Goal: Complete application form: Complete application form

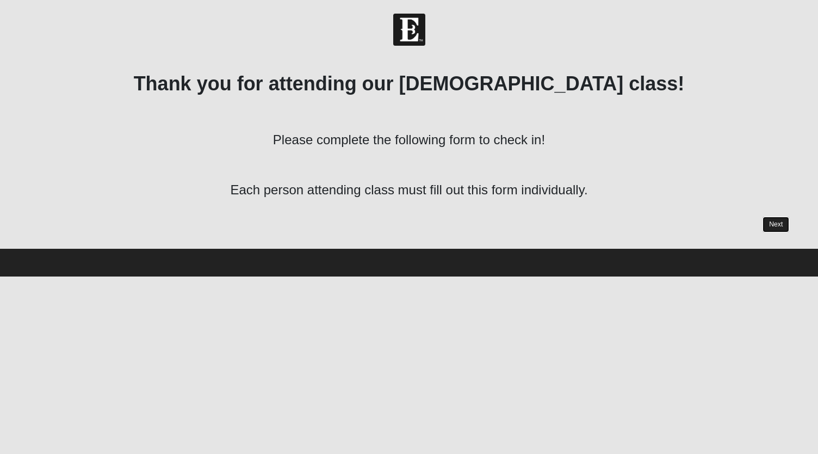
click at [771, 222] on link "Next" at bounding box center [776, 224] width 27 height 16
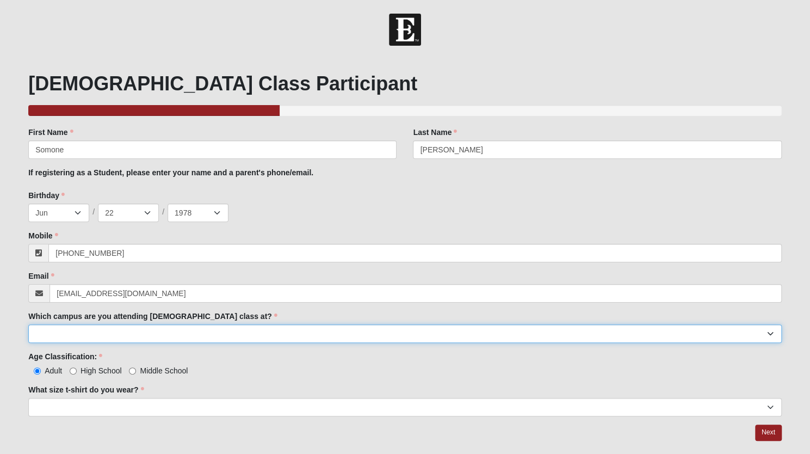
click at [185, 327] on select "Arlington Baymeadows Eleven22 Online [PERSON_NAME][GEOGRAPHIC_DATA] Jesup [GEOG…" at bounding box center [404, 333] width 753 height 18
select select "3"
click at [28, 324] on select "Arlington Baymeadows Eleven22 Online [PERSON_NAME][GEOGRAPHIC_DATA] Jesup [GEOG…" at bounding box center [404, 333] width 753 height 18
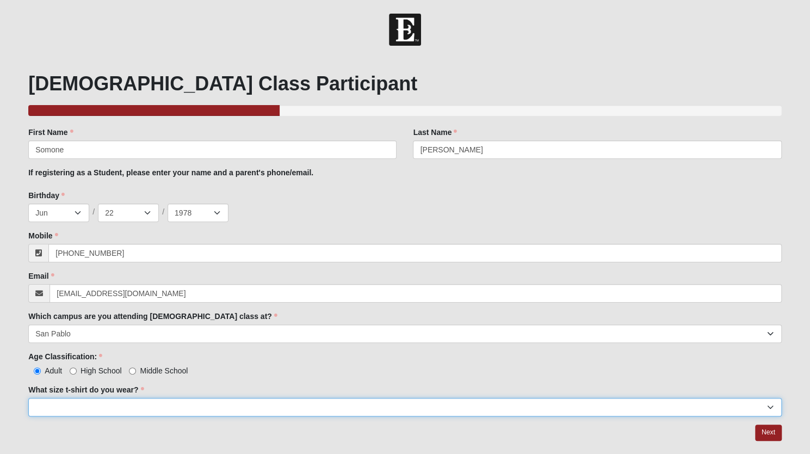
click at [108, 407] on select "Small Medium Large XL 2XL 3XL" at bounding box center [404, 407] width 753 height 18
select select "2XL"
click at [28, 398] on select "Small Medium Large XL 2XL 3XL" at bounding box center [404, 407] width 753 height 18
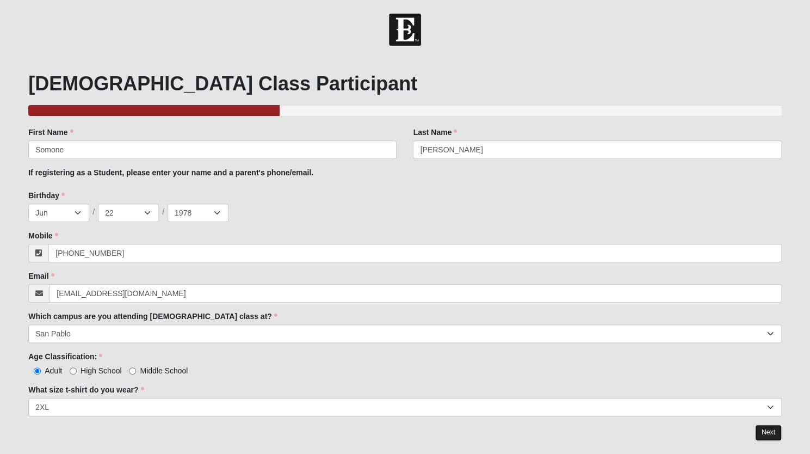
click at [771, 430] on link "Next" at bounding box center [768, 432] width 27 height 16
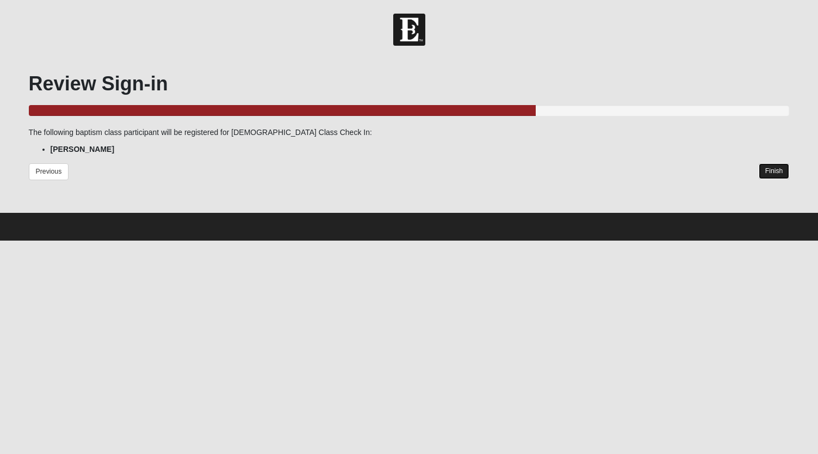
click at [781, 170] on link "Finish" at bounding box center [774, 171] width 31 height 16
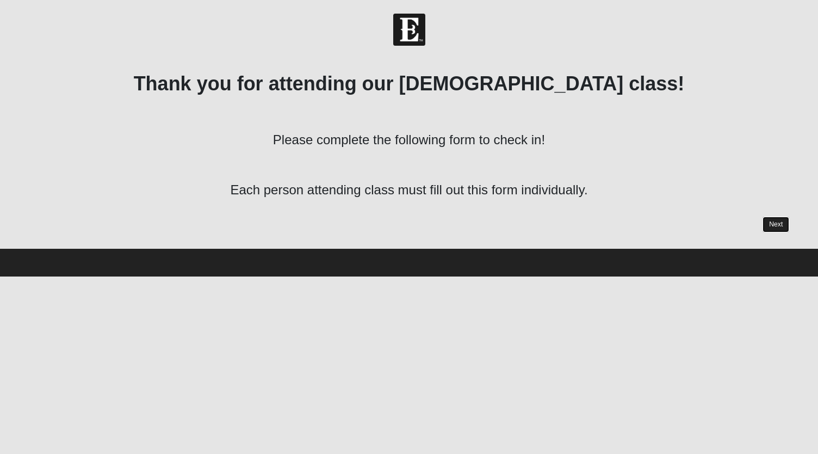
click at [775, 224] on link "Next" at bounding box center [776, 224] width 27 height 16
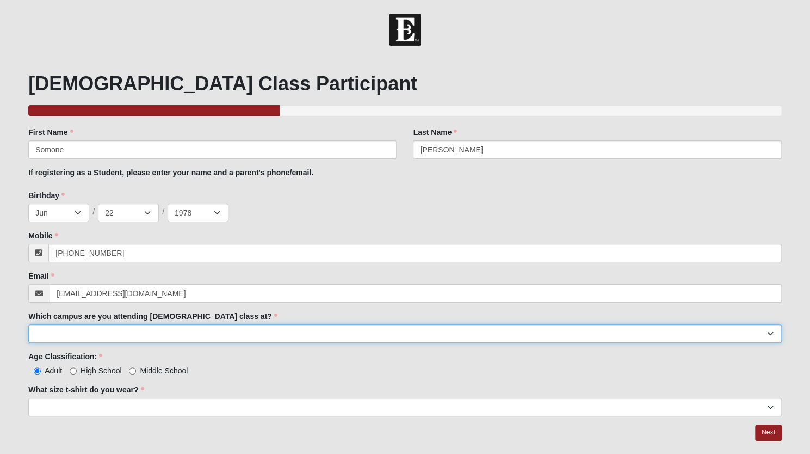
click at [76, 333] on select "Arlington Baymeadows Eleven22 Online [PERSON_NAME][GEOGRAPHIC_DATA] Jesup [GEOG…" at bounding box center [404, 333] width 753 height 18
select select "3"
click at [28, 324] on select "Arlington Baymeadows Eleven22 Online [PERSON_NAME][GEOGRAPHIC_DATA] Jesup [GEOG…" at bounding box center [404, 333] width 753 height 18
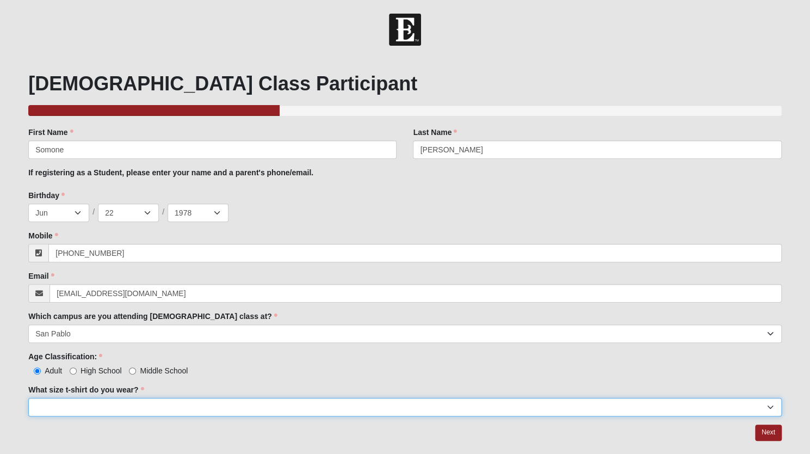
click at [54, 407] on select "Small Medium Large XL 2XL 3XL" at bounding box center [404, 407] width 753 height 18
select select "2XL"
click at [28, 398] on select "Small Medium Large XL 2XL 3XL" at bounding box center [404, 407] width 753 height 18
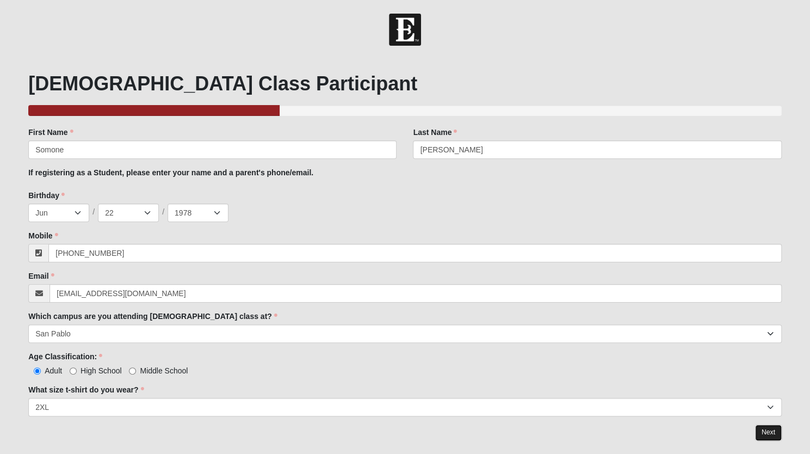
click at [777, 430] on link "Next" at bounding box center [768, 432] width 27 height 16
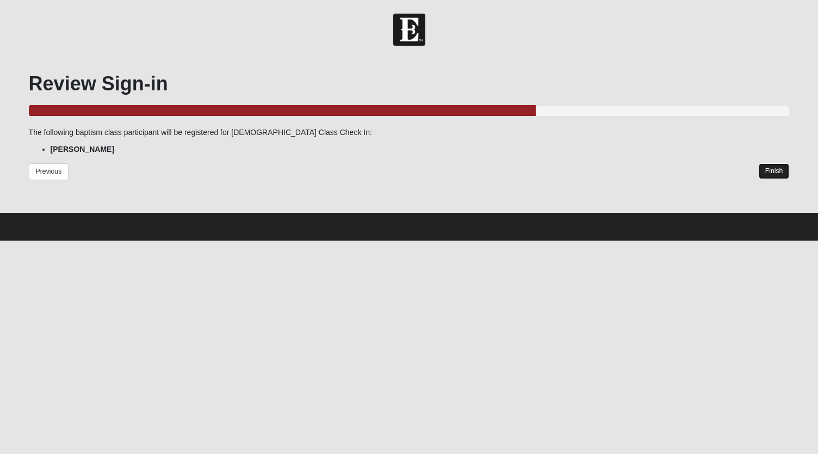
click at [777, 171] on link "Finish" at bounding box center [774, 171] width 31 height 16
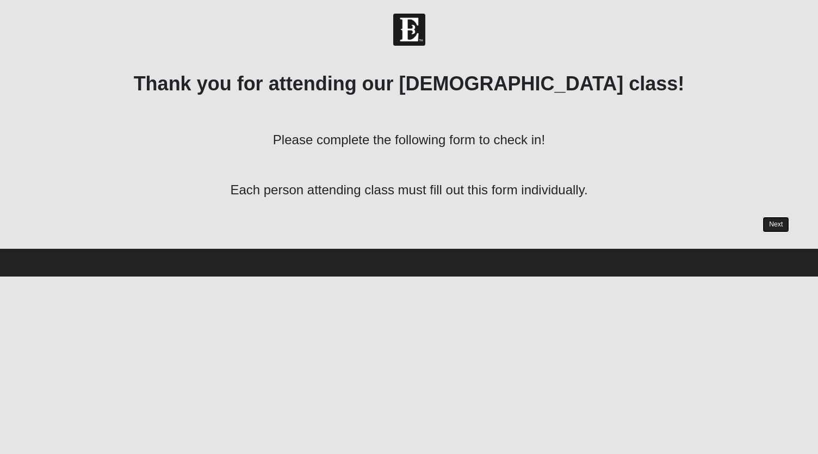
click at [771, 225] on link "Next" at bounding box center [776, 224] width 27 height 16
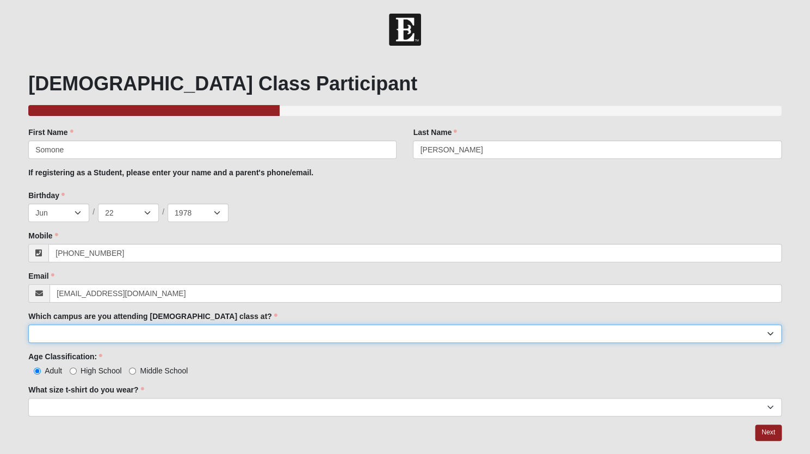
click at [55, 336] on select "Arlington Baymeadows Eleven22 Online [PERSON_NAME][GEOGRAPHIC_DATA] Jesup [GEOG…" at bounding box center [404, 333] width 753 height 18
select select "3"
click at [28, 324] on select "Arlington Baymeadows Eleven22 Online [PERSON_NAME][GEOGRAPHIC_DATA] Jesup [GEOG…" at bounding box center [404, 333] width 753 height 18
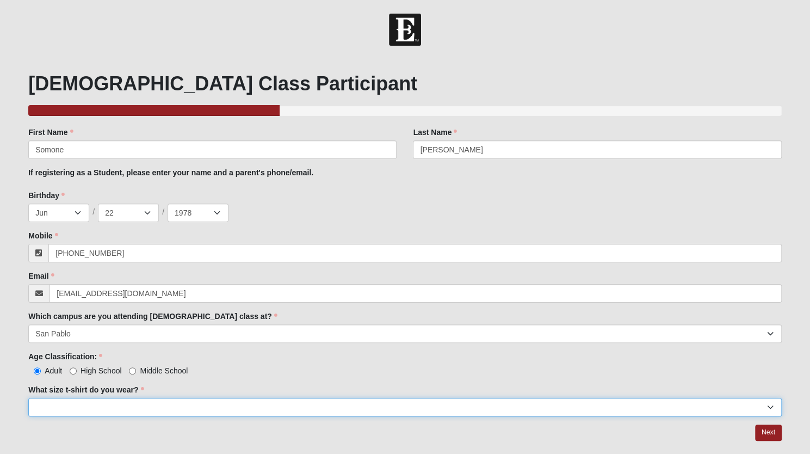
click at [58, 409] on select "Small Medium Large XL 2XL 3XL" at bounding box center [404, 407] width 753 height 18
select select "2XL"
click at [28, 398] on select "Small Medium Large XL 2XL 3XL" at bounding box center [404, 407] width 753 height 18
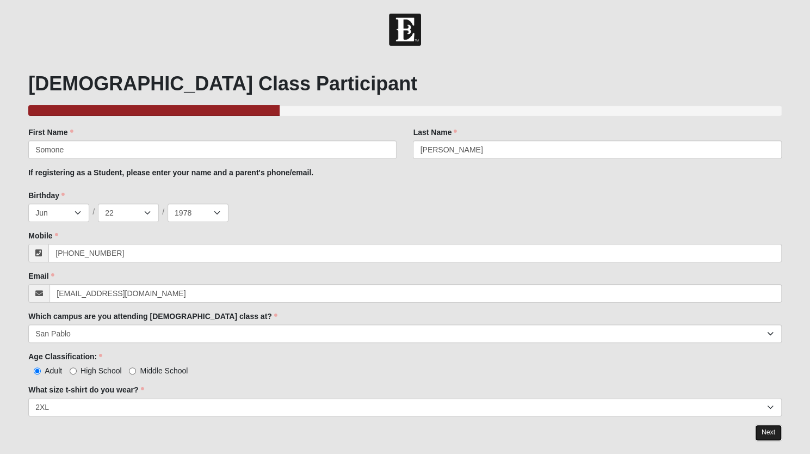
click at [768, 431] on link "Next" at bounding box center [768, 432] width 27 height 16
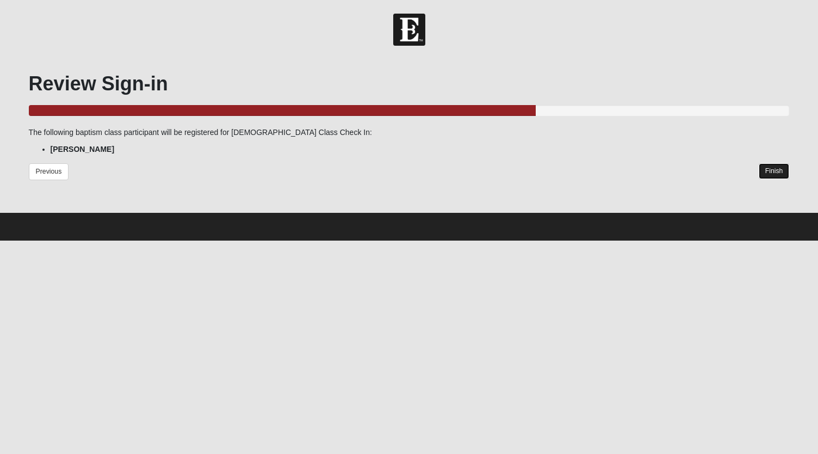
click at [783, 170] on link "Finish" at bounding box center [774, 171] width 31 height 16
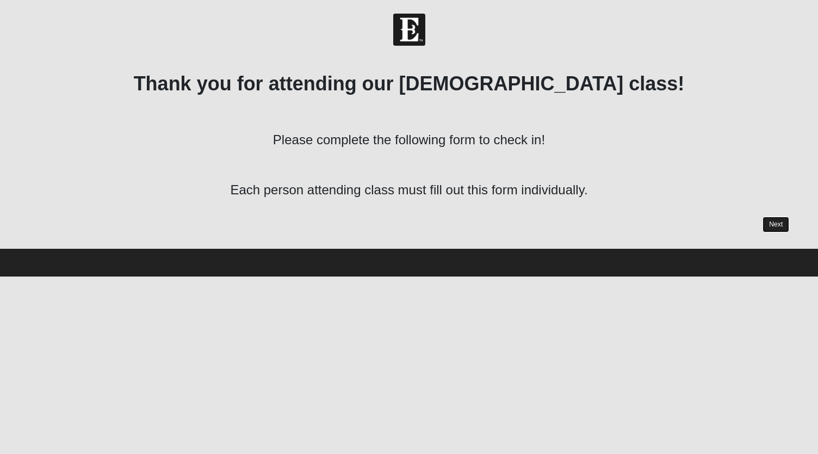
click at [770, 225] on link "Next" at bounding box center [776, 224] width 27 height 16
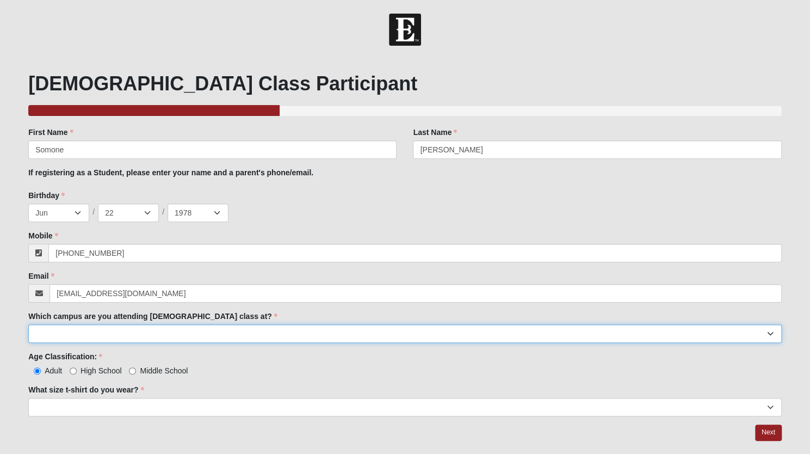
click at [253, 332] on select "Arlington Baymeadows Eleven22 Online [PERSON_NAME][GEOGRAPHIC_DATA] Jesup [GEOG…" at bounding box center [404, 333] width 753 height 18
select select "3"
click at [28, 324] on select "Arlington Baymeadows Eleven22 Online [PERSON_NAME][GEOGRAPHIC_DATA] Jesup [GEOG…" at bounding box center [404, 333] width 753 height 18
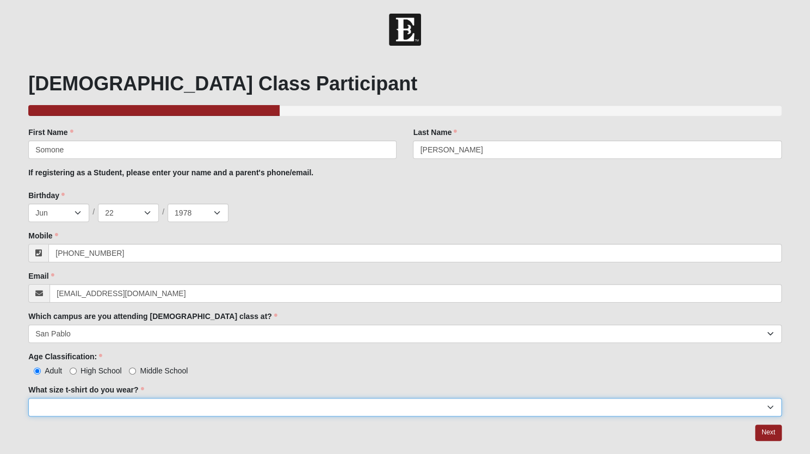
click at [118, 406] on select "Small Medium Large XL 2XL 3XL" at bounding box center [404, 407] width 753 height 18
select select "2XL"
click at [28, 398] on select "Small Medium Large XL 2XL 3XL" at bounding box center [404, 407] width 753 height 18
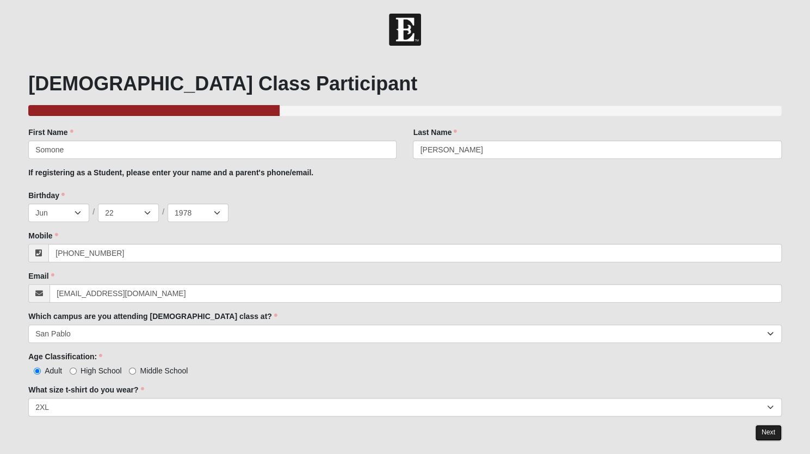
click at [772, 431] on link "Next" at bounding box center [768, 432] width 27 height 16
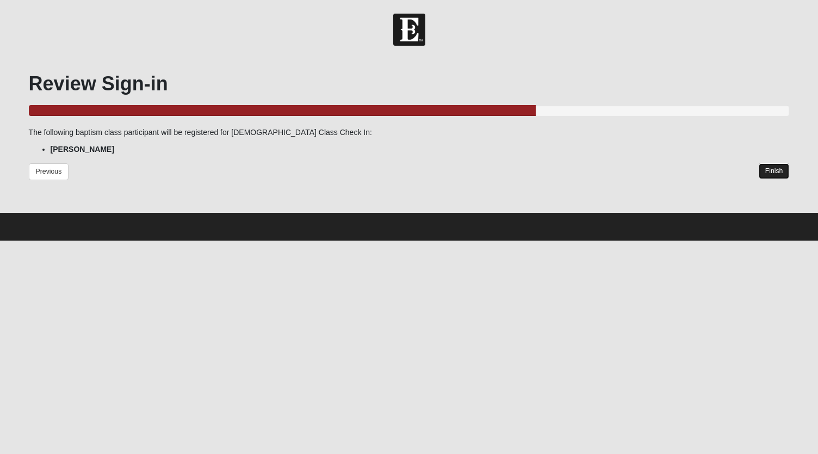
click at [765, 169] on link "Finish" at bounding box center [774, 171] width 31 height 16
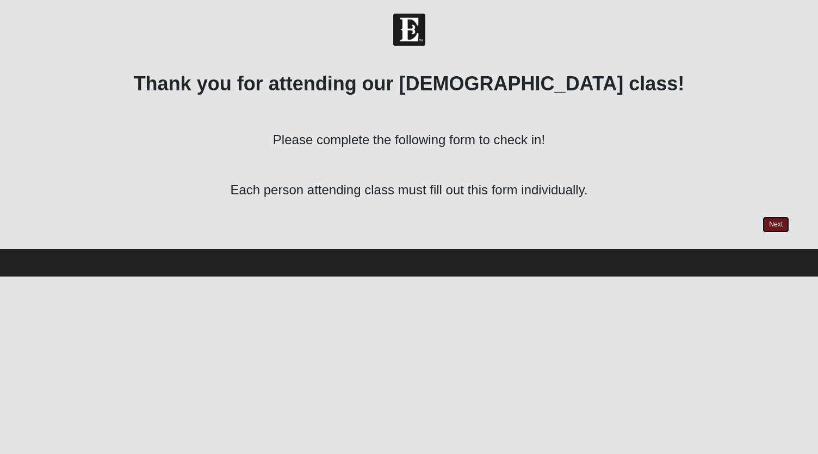
drag, startPoint x: 768, startPoint y: 222, endPoint x: 772, endPoint y: 227, distance: 7.0
click at [772, 227] on link "Next" at bounding box center [776, 224] width 27 height 16
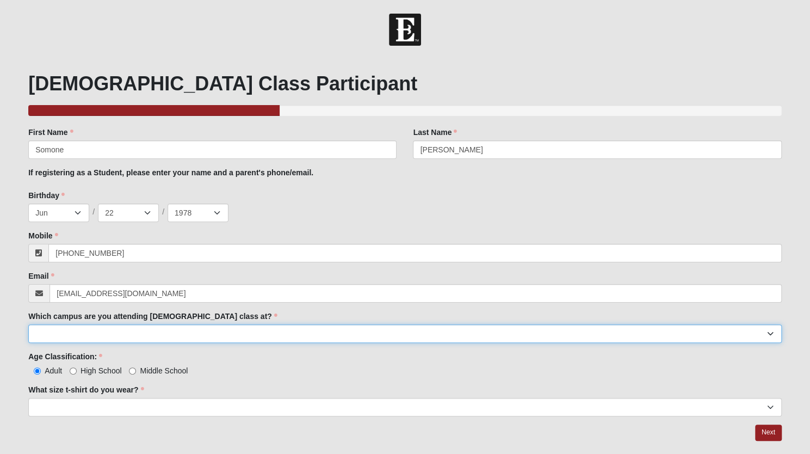
click at [358, 336] on select "Arlington Baymeadows Eleven22 Online [PERSON_NAME][GEOGRAPHIC_DATA] Jesup [GEOG…" at bounding box center [404, 333] width 753 height 18
select select "3"
click at [28, 324] on select "Arlington Baymeadows Eleven22 Online [PERSON_NAME][GEOGRAPHIC_DATA] Jesup [GEOG…" at bounding box center [404, 333] width 753 height 18
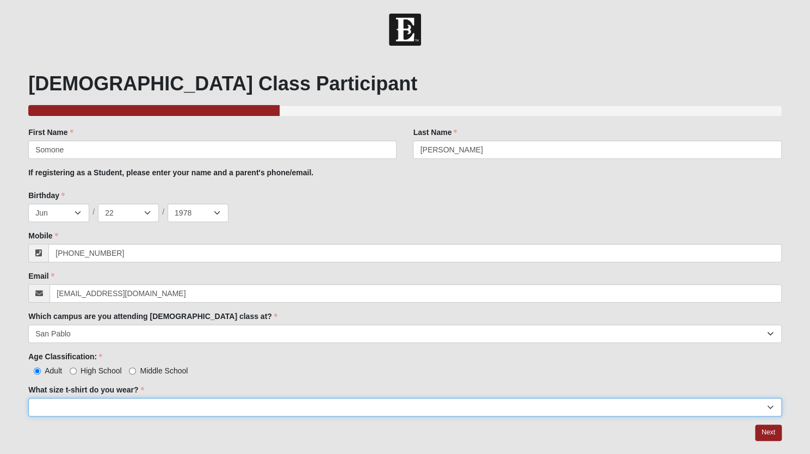
click at [101, 405] on select "Small Medium Large XL 2XL 3XL" at bounding box center [404, 407] width 753 height 18
select select "2XL"
click at [28, 398] on select "Small Medium Large XL 2XL 3XL" at bounding box center [404, 407] width 753 height 18
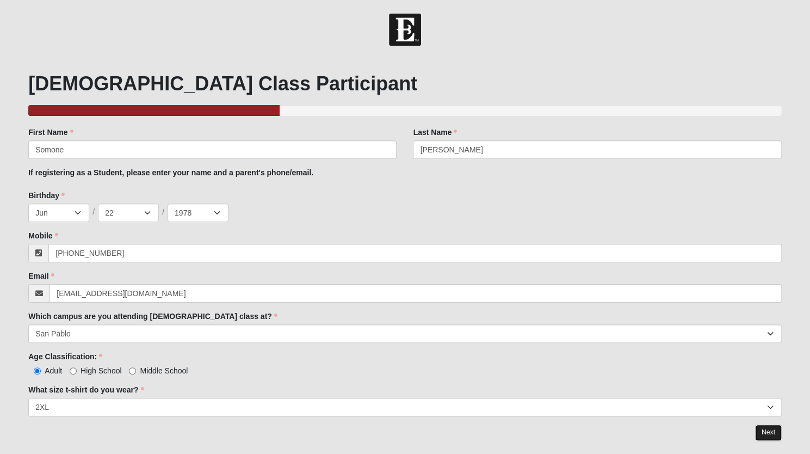
click at [769, 431] on link "Next" at bounding box center [768, 432] width 27 height 16
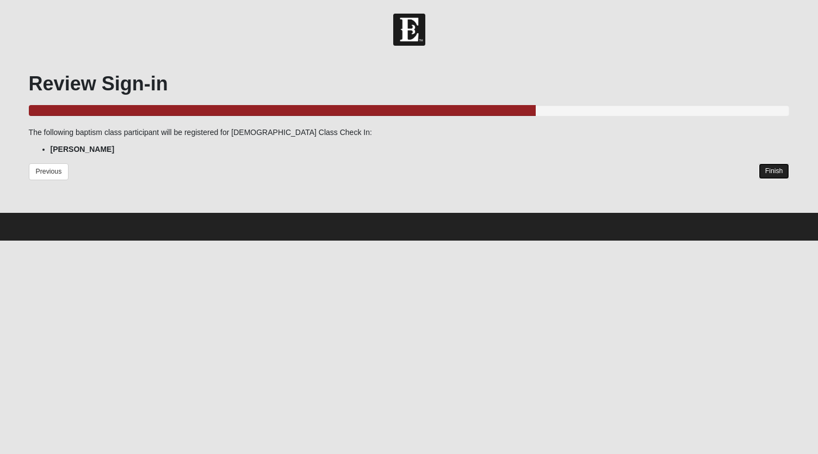
click at [766, 165] on link "Finish" at bounding box center [774, 171] width 31 height 16
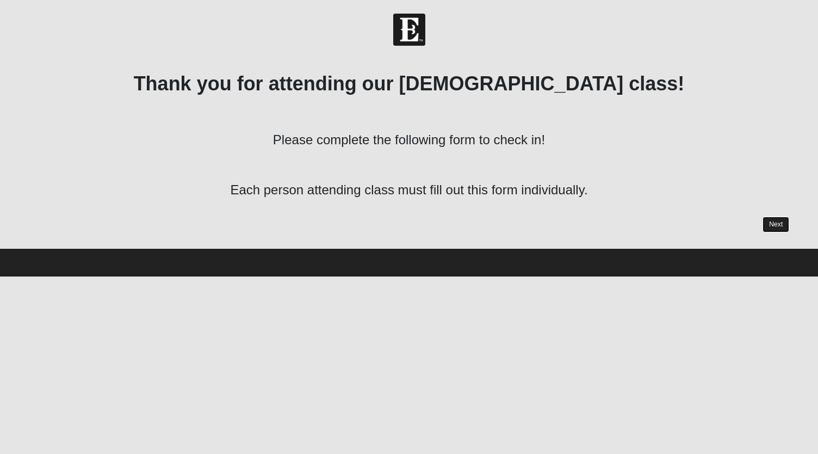
click at [780, 231] on link "Next" at bounding box center [776, 224] width 27 height 16
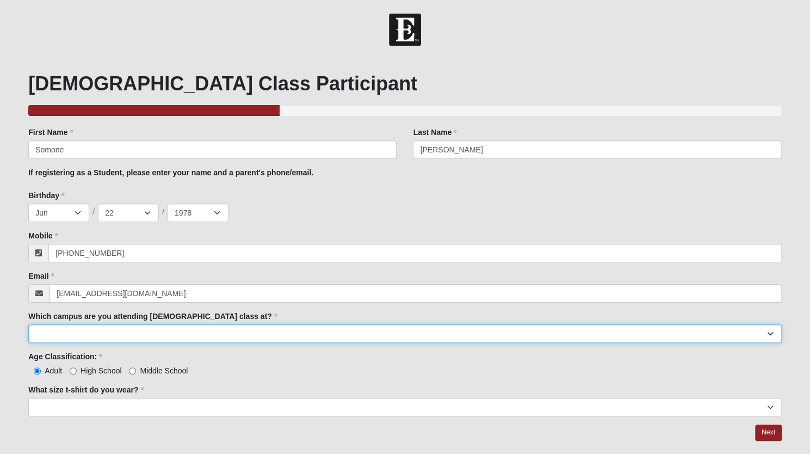
click at [259, 332] on select "Arlington Baymeadows Eleven22 Online [PERSON_NAME][GEOGRAPHIC_DATA] Jesup [GEOG…" at bounding box center [404, 333] width 753 height 18
select select "3"
click at [28, 324] on select "Arlington Baymeadows Eleven22 Online [PERSON_NAME][GEOGRAPHIC_DATA] Jesup [GEOG…" at bounding box center [404, 333] width 753 height 18
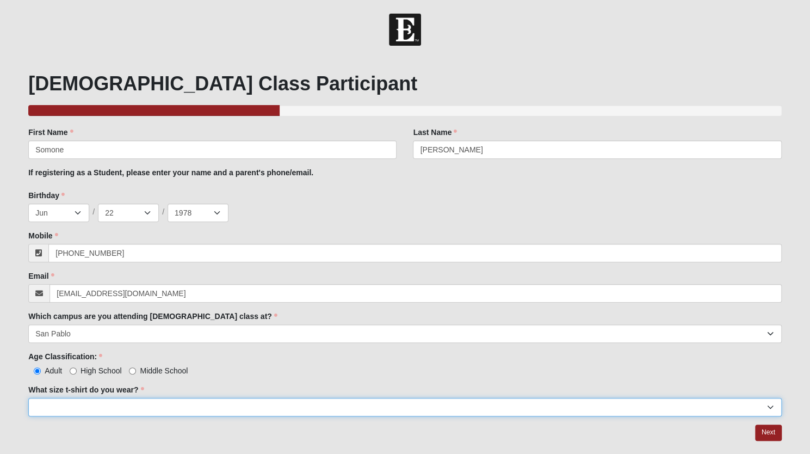
click at [162, 406] on select "Small Medium Large XL 2XL 3XL" at bounding box center [404, 407] width 753 height 18
select select "2XL"
click at [28, 398] on select "Small Medium Large XL 2XL 3XL" at bounding box center [404, 407] width 753 height 18
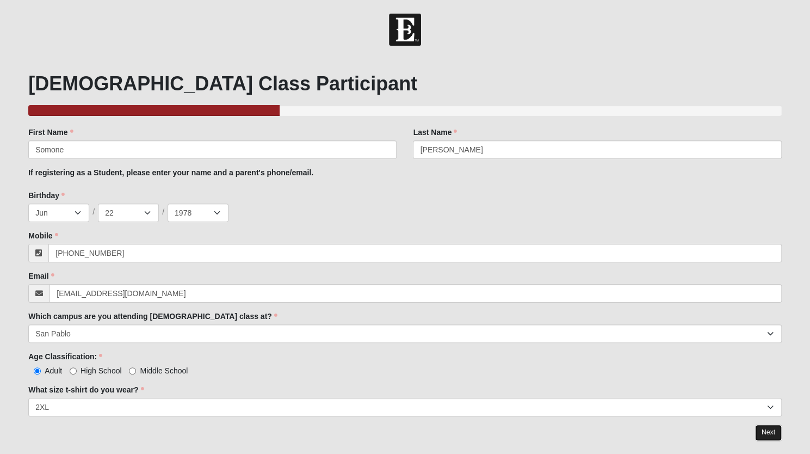
click at [769, 431] on link "Next" at bounding box center [768, 432] width 27 height 16
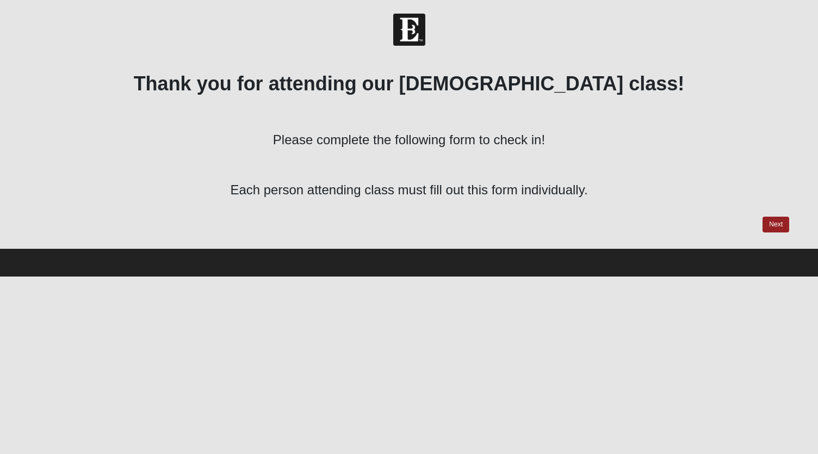
click at [768, 174] on p at bounding box center [409, 165] width 761 height 20
